Goal: Task Accomplishment & Management: Use online tool/utility

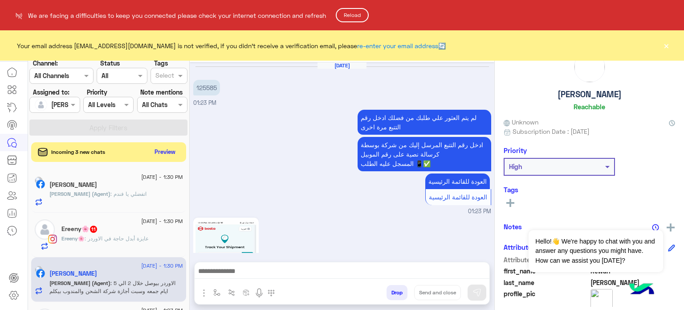
scroll to position [538, 0]
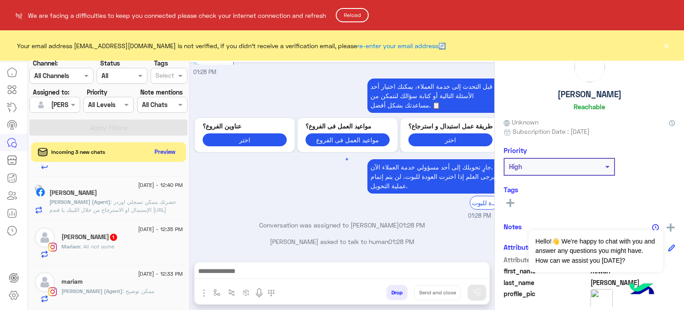
click at [362, 12] on button "Reload" at bounding box center [352, 15] width 33 height 14
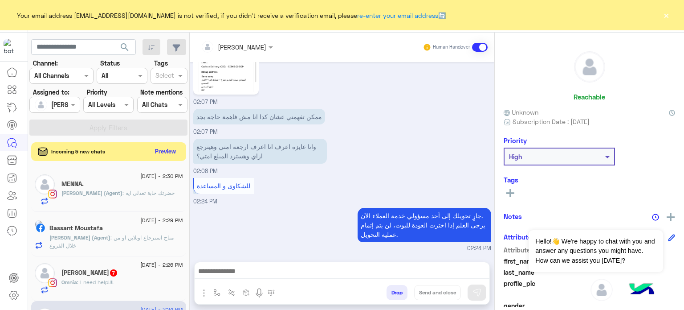
click at [164, 153] on button "Preview" at bounding box center [166, 151] width 28 height 12
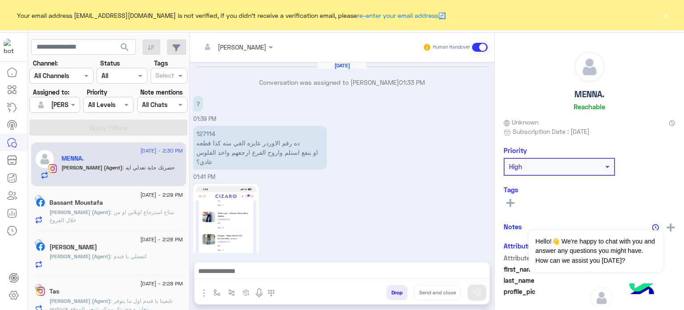
scroll to position [259, 0]
